Goal: Task Accomplishment & Management: Manage account settings

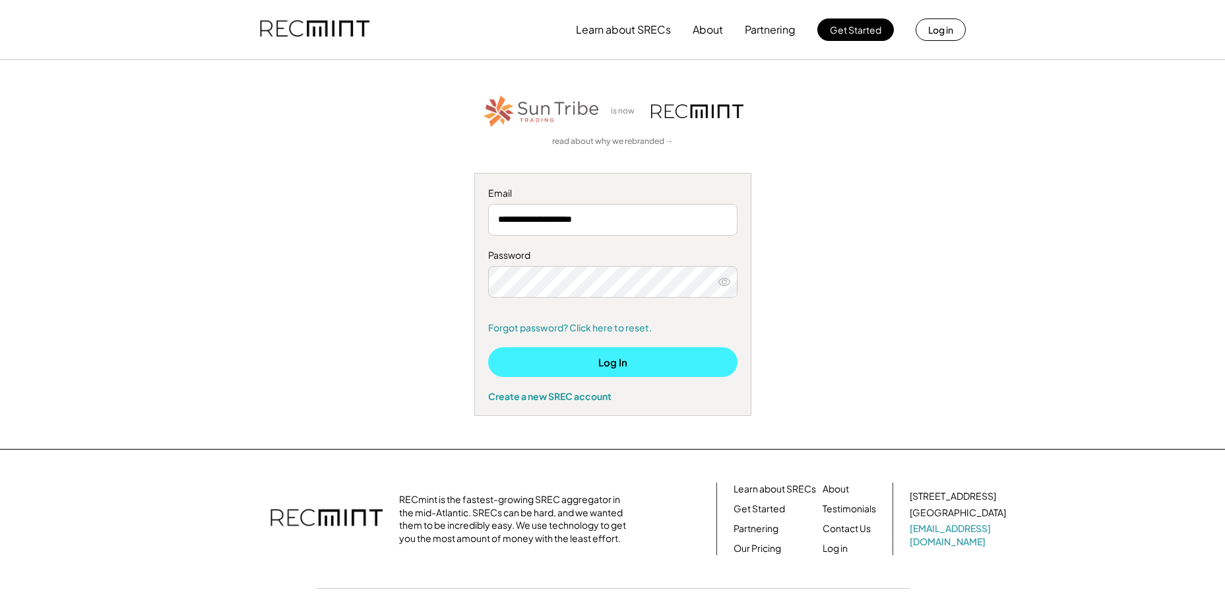
click at [564, 354] on button "Log In" at bounding box center [612, 362] width 249 height 30
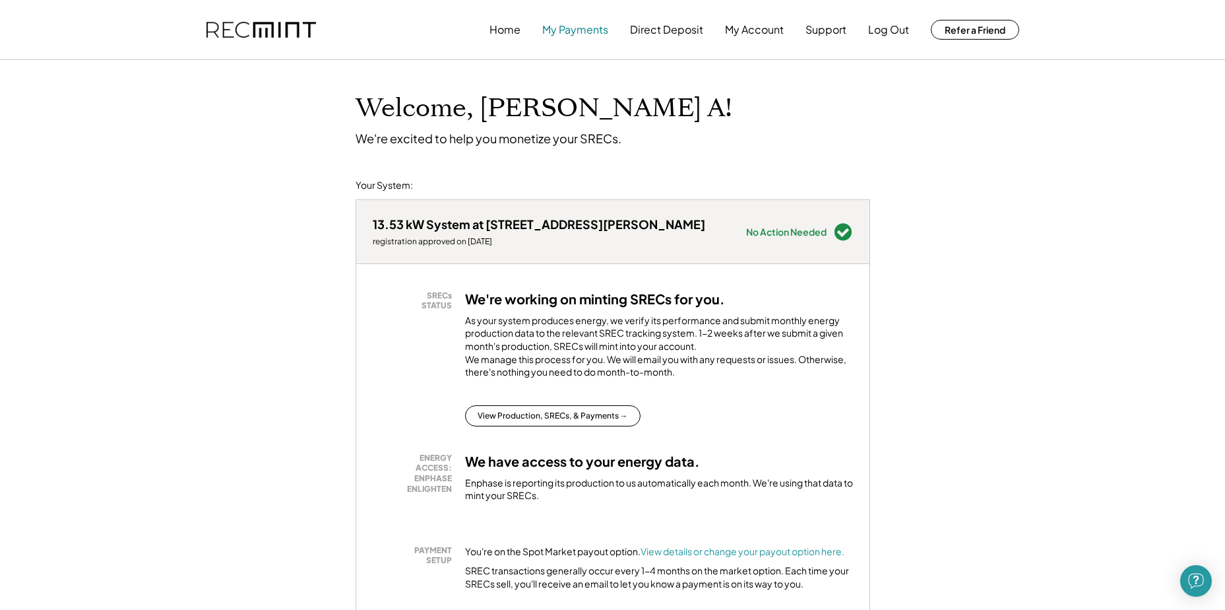
click at [561, 30] on button "My Payments" at bounding box center [575, 29] width 66 height 26
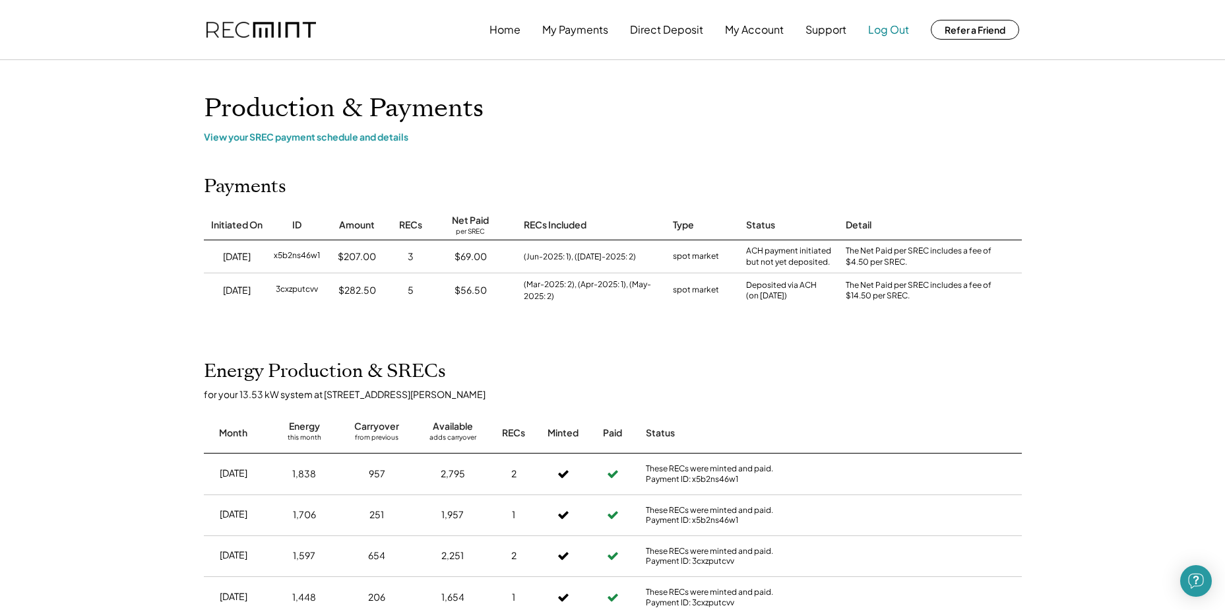
click at [886, 31] on button "Log Out" at bounding box center [888, 29] width 41 height 26
